Goal: Information Seeking & Learning: Understand process/instructions

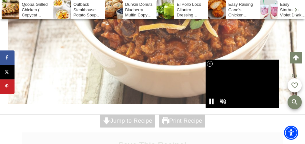
scroll to position [322, 0]
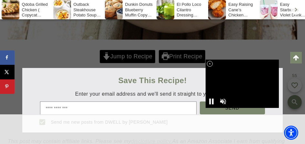
click at [123, 57] on div at bounding box center [152, 72] width 305 height 144
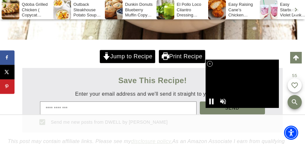
click at [124, 58] on link "Jump to Recipe" at bounding box center [127, 56] width 55 height 13
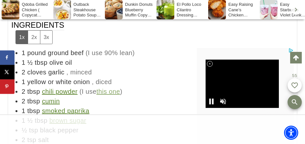
scroll to position [3539, 0]
